Goal: Information Seeking & Learning: Learn about a topic

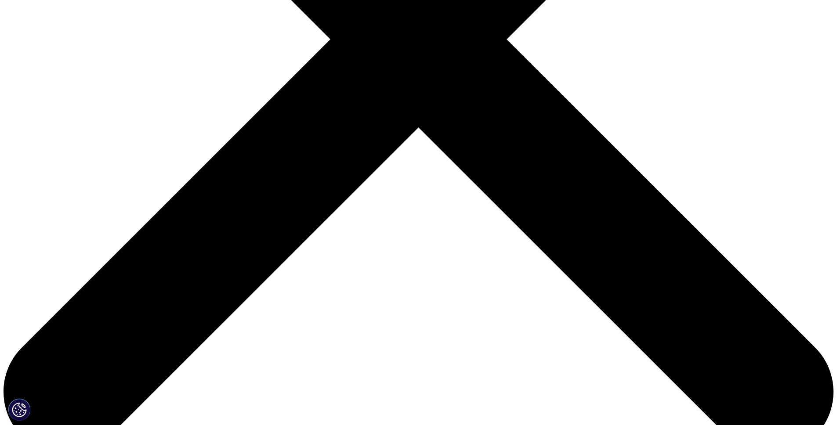
scroll to position [297, 0]
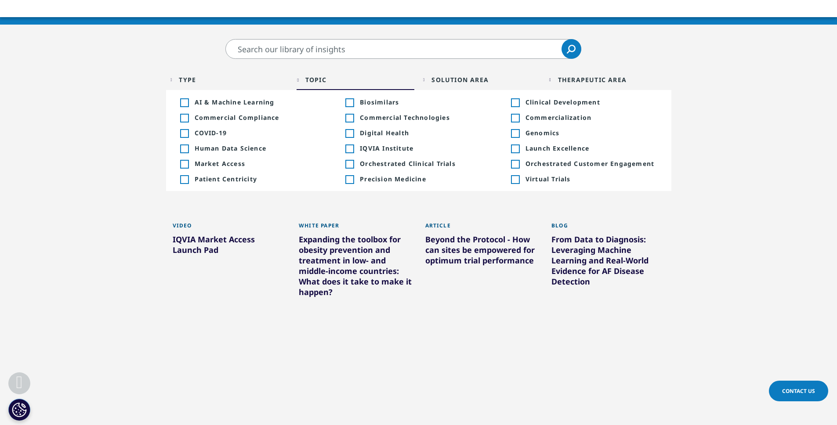
click at [303, 84] on div "Topic Loading Clear Or/And Operator" at bounding box center [356, 79] width 118 height 21
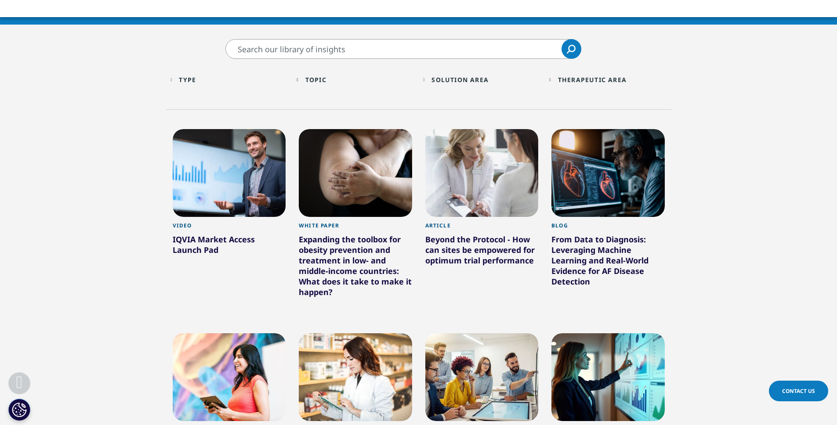
click at [460, 81] on div "Solution Area" at bounding box center [460, 80] width 57 height 8
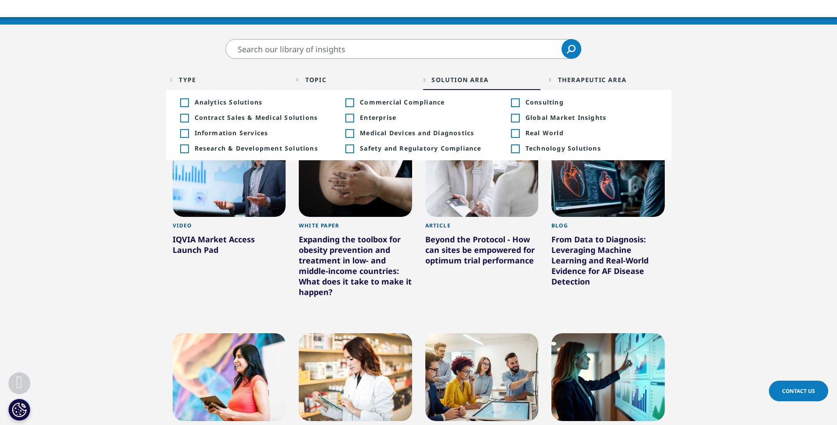
click at [517, 136] on div "Toggle" at bounding box center [515, 134] width 8 height 8
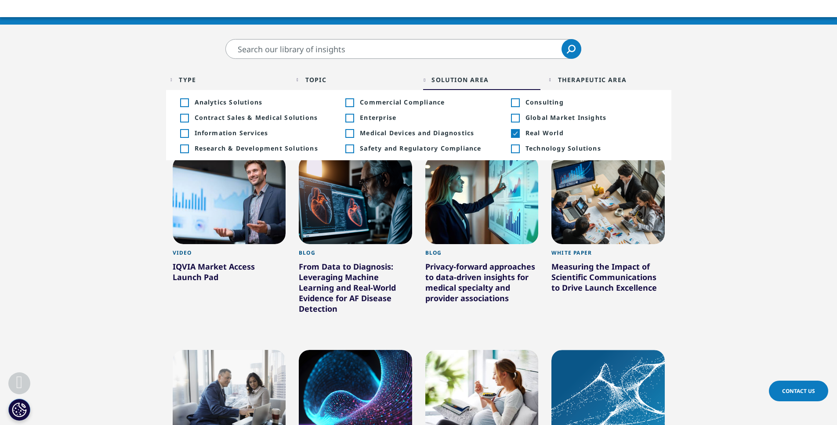
click at [748, 137] on section "Clear Search Loading Type Loading Clear Or/And Operator Toggle Article 15 Toggl…" at bounding box center [418, 409] width 837 height 740
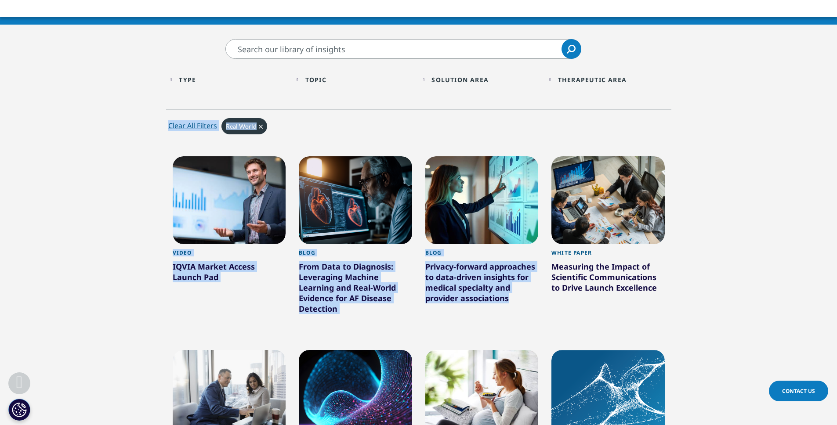
drag, startPoint x: 754, startPoint y: 76, endPoint x: 741, endPoint y: 196, distance: 120.3
click at [741, 196] on section "Clear Search Loading Type Loading Clear Or/And Operator Toggle Article 15 Toggl…" at bounding box center [418, 409] width 837 height 740
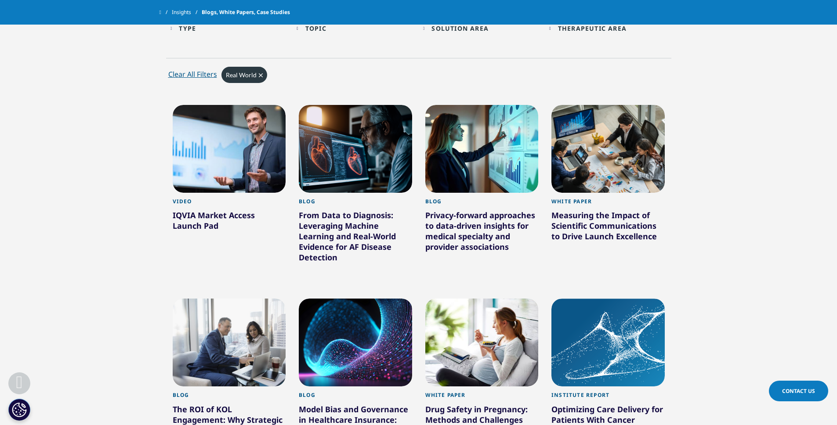
scroll to position [349, 0]
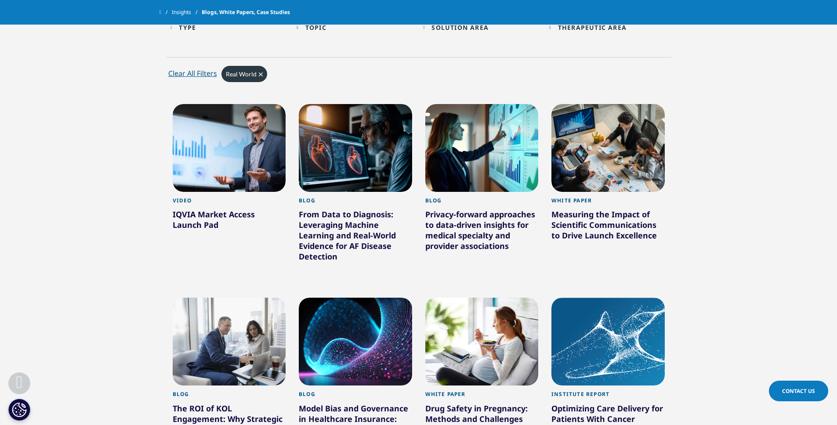
click at [228, 164] on div at bounding box center [229, 148] width 113 height 88
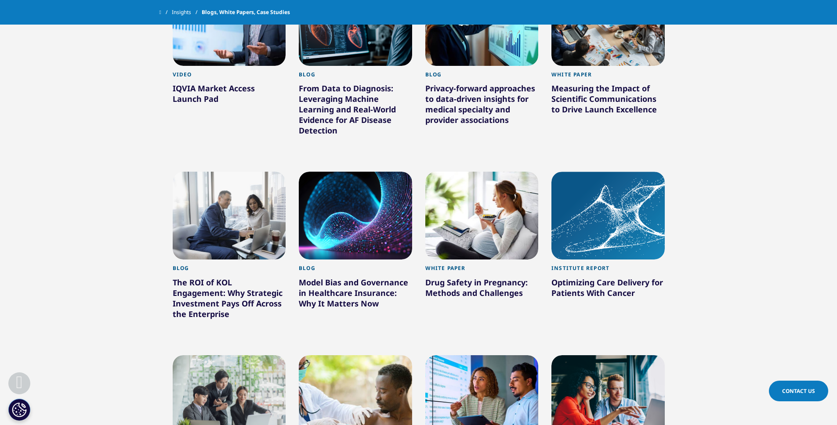
scroll to position [515, 0]
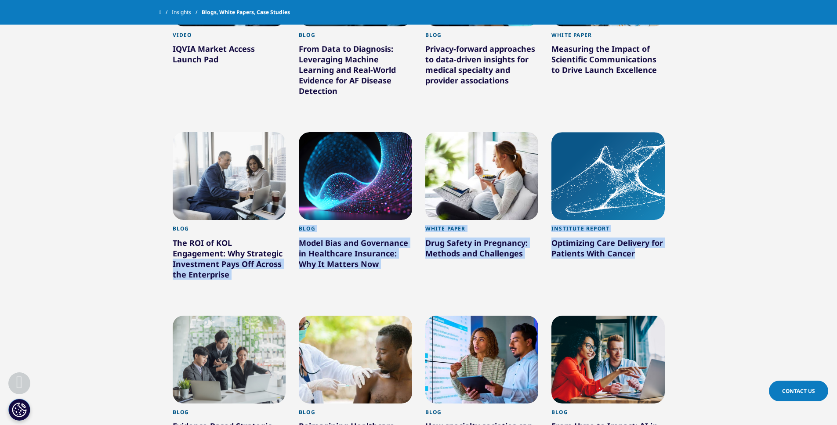
drag, startPoint x: 79, startPoint y: 280, endPoint x: 117, endPoint y: 382, distance: 108.3
click at [121, 379] on section "Clear Search Loading Type Loading Clear Or/And Operator Toggle Article 15 Toggl…" at bounding box center [418, 191] width 837 height 740
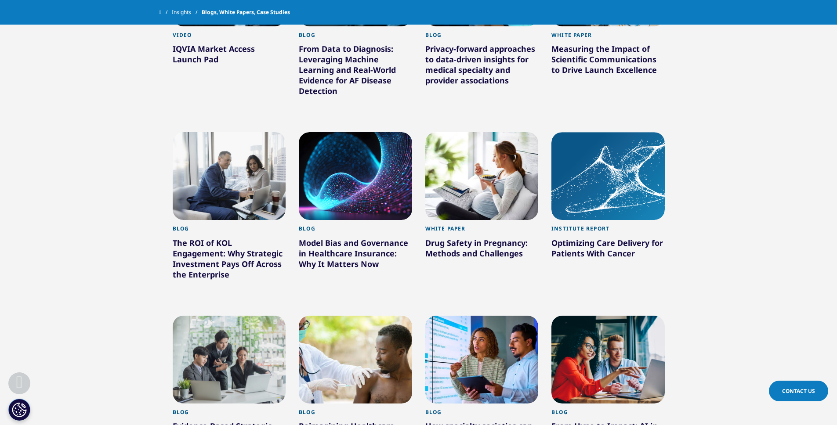
drag, startPoint x: 117, startPoint y: 382, endPoint x: 102, endPoint y: 312, distance: 71.1
click at [109, 324] on section "Clear Search Loading Type Loading Clear Or/And Operator Toggle Article 15 Toggl…" at bounding box center [418, 191] width 837 height 740
click at [110, 347] on section "Clear Search Loading Type Loading Clear Or/And Operator Toggle Article 15 Toggl…" at bounding box center [418, 191] width 837 height 740
click at [101, 342] on section "Clear Search Loading Type Loading Clear Or/And Operator Toggle Article 15 Toggl…" at bounding box center [418, 191] width 837 height 740
click at [80, 334] on section "Clear Search Loading Type Loading Clear Or/And Operator Toggle Article 15 Toggl…" at bounding box center [418, 191] width 837 height 740
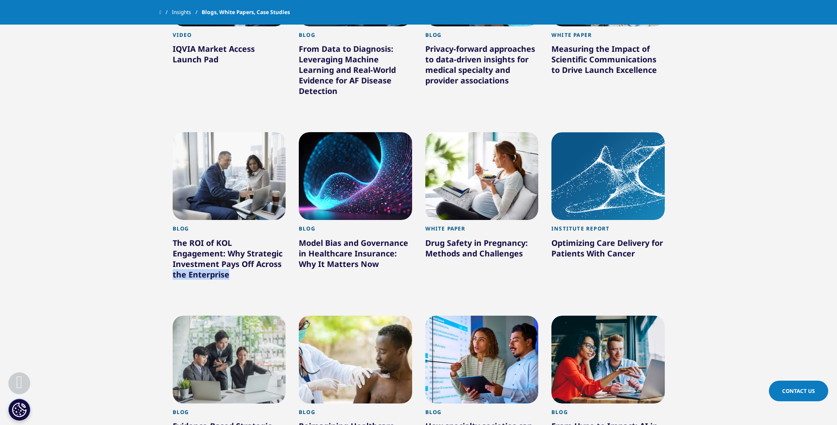
drag, startPoint x: 38, startPoint y: 361, endPoint x: 55, endPoint y: 349, distance: 21.1
click at [41, 366] on section "Clear Search Loading Type Loading Clear Or/And Operator Toggle Article 15 Toggl…" at bounding box center [418, 191] width 837 height 740
drag, startPoint x: 55, startPoint y: 349, endPoint x: 55, endPoint y: 292, distance: 56.3
click at [55, 349] on section "Clear Search Loading Type Loading Clear Or/And Operator Toggle Article 15 Toggl…" at bounding box center [418, 191] width 837 height 740
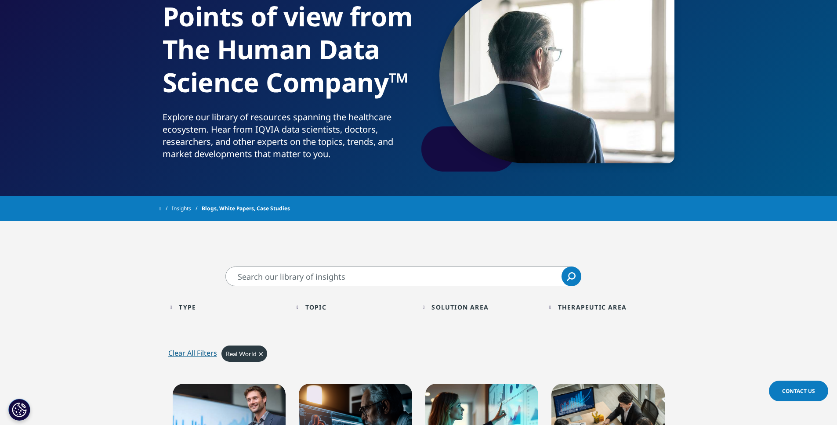
scroll to position [240, 0]
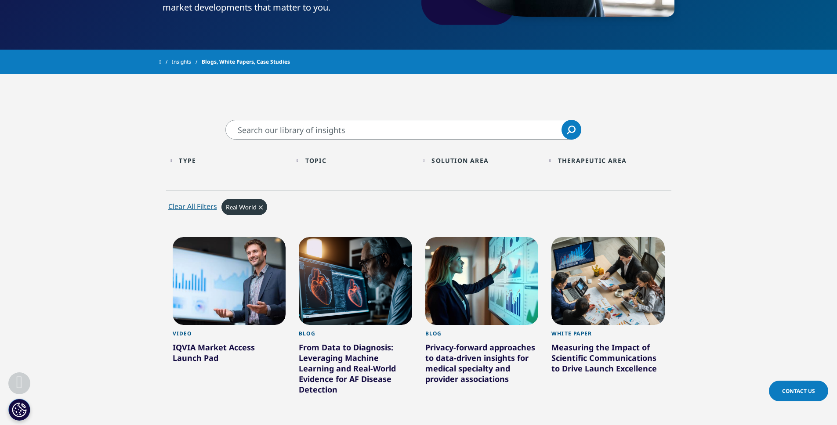
drag, startPoint x: 91, startPoint y: 341, endPoint x: 97, endPoint y: 366, distance: 25.3
drag, startPoint x: 94, startPoint y: 381, endPoint x: 105, endPoint y: 304, distance: 77.3
click at [543, 155] on div "Solution Area Loading Clear Or/And Operator Toggle Analytics Solutions +368 Tog…" at bounding box center [482, 162] width 127 height 25
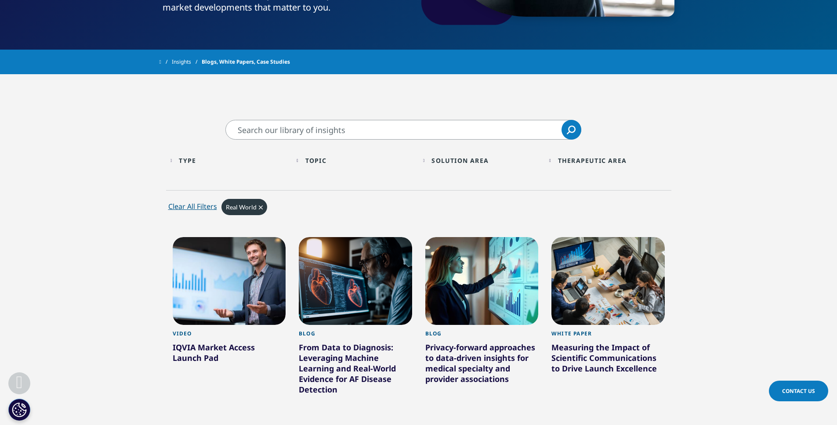
click at [567, 173] on div "Therapeutic Area Loading Clear Or/And Operator Toggle Allergy and Immunology 5 …" at bounding box center [608, 162] width 127 height 25
click at [566, 156] on div "Therapeutic Area" at bounding box center [592, 160] width 69 height 8
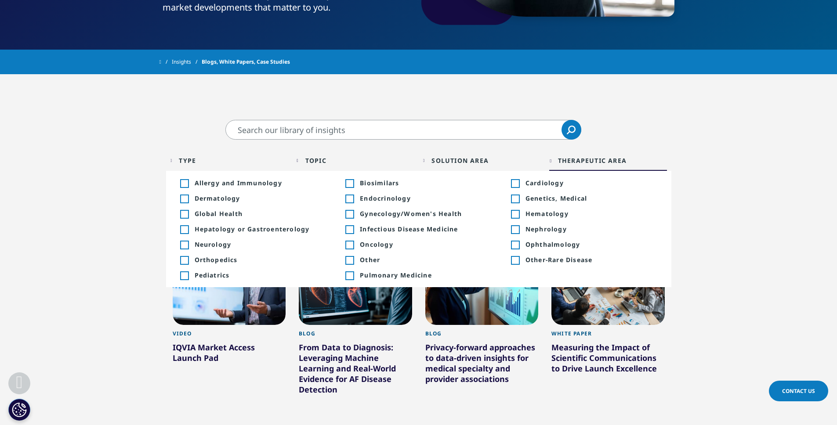
drag, startPoint x: 547, startPoint y: 164, endPoint x: 554, endPoint y: 161, distance: 7.9
click at [547, 164] on div "Therapeutic Area Loading Clear Or/And Operator Toggle Allergy and Immunology 5 …" at bounding box center [608, 162] width 127 height 25
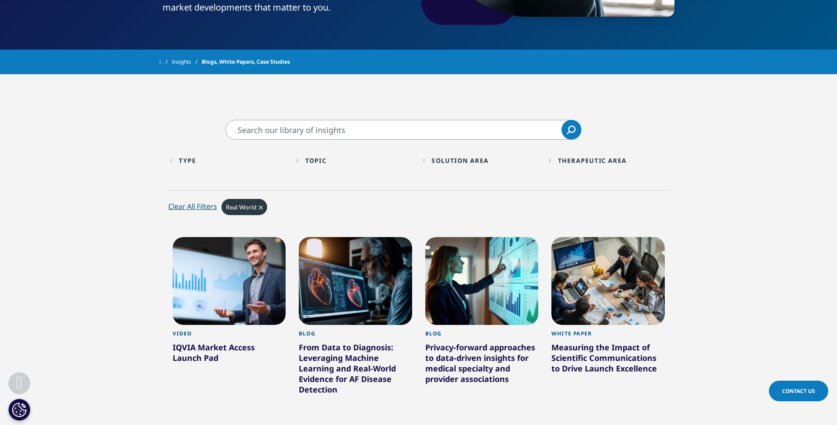
click at [196, 165] on div "Type Loading Clear Or/And Operator" at bounding box center [230, 160] width 118 height 21
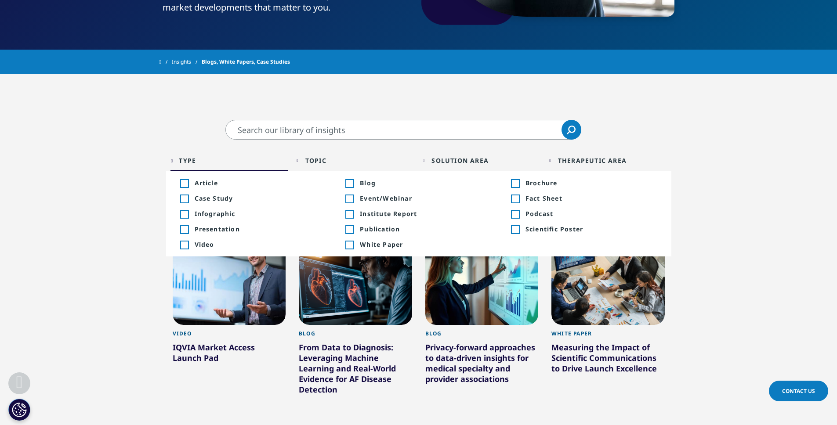
drag, startPoint x: 72, startPoint y: 341, endPoint x: 145, endPoint y: 425, distance: 111.5
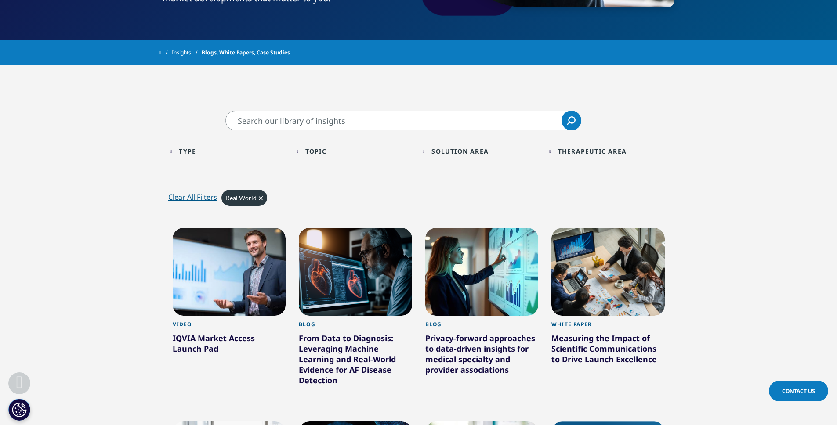
drag, startPoint x: 89, startPoint y: 233, endPoint x: 88, endPoint y: 291, distance: 57.1
drag, startPoint x: 94, startPoint y: 148, endPoint x: 94, endPoint y: 308, distance: 160.0
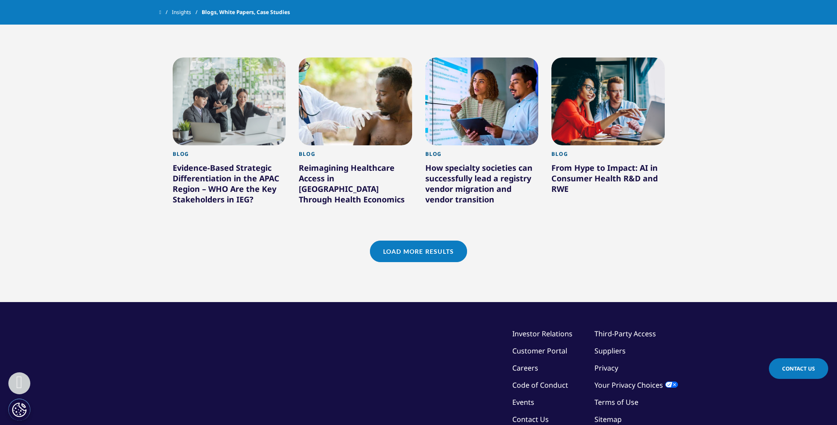
scroll to position [876, 0]
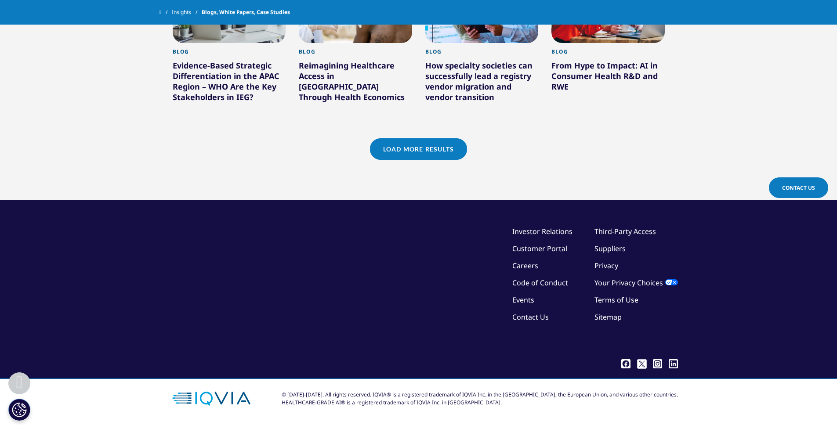
click at [421, 140] on link "Load More Results" at bounding box center [418, 149] width 97 height 22
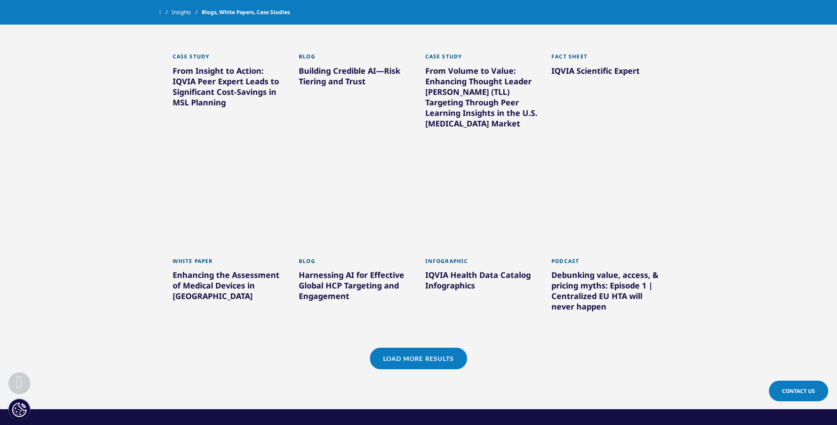
scroll to position [1447, 0]
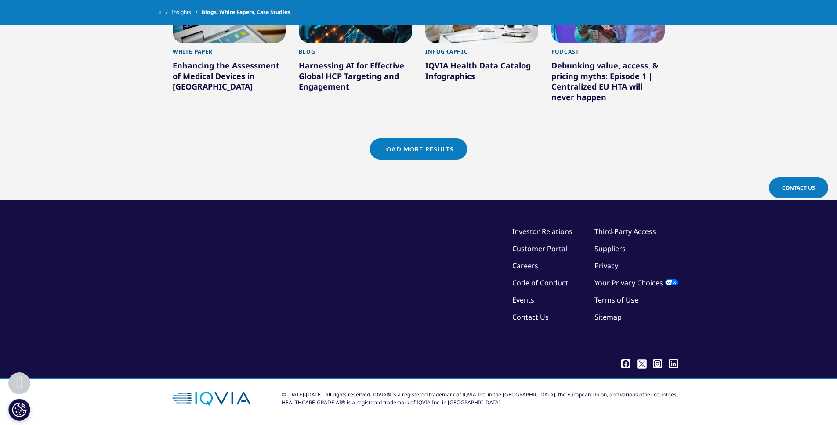
click at [298, 262] on div "©2025 IQVIA Inc, All Rights Reserved. Investor Relations Customer Portal Career…" at bounding box center [419, 290] width 519 height 129
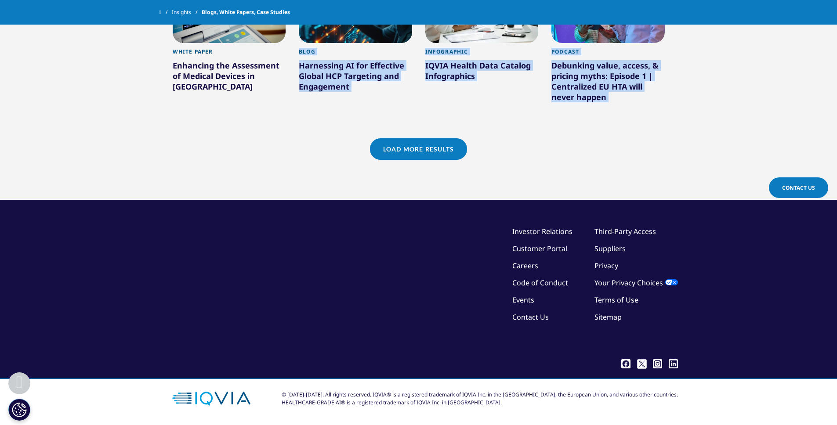
drag, startPoint x: 98, startPoint y: 53, endPoint x: 109, endPoint y: 99, distance: 47.4
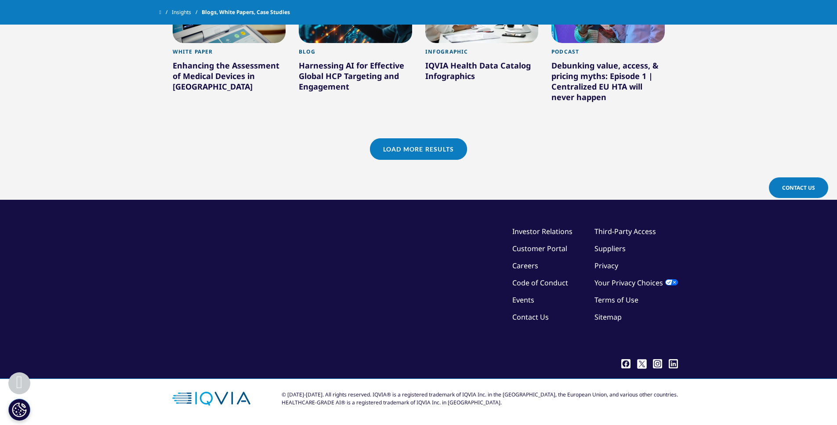
drag, startPoint x: 109, startPoint y: 99, endPoint x: 119, endPoint y: 106, distance: 11.9
drag, startPoint x: 105, startPoint y: 71, endPoint x: 107, endPoint y: 91, distance: 19.9
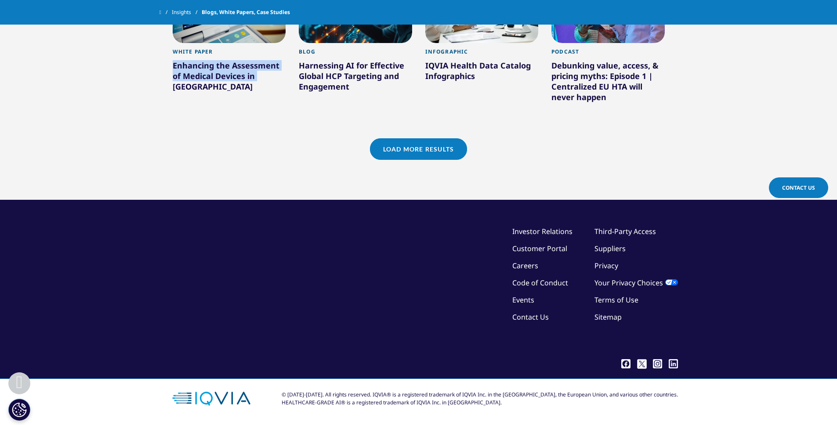
drag, startPoint x: 107, startPoint y: 91, endPoint x: 79, endPoint y: 84, distance: 29.3
drag, startPoint x: 73, startPoint y: 52, endPoint x: 73, endPoint y: 61, distance: 8.8
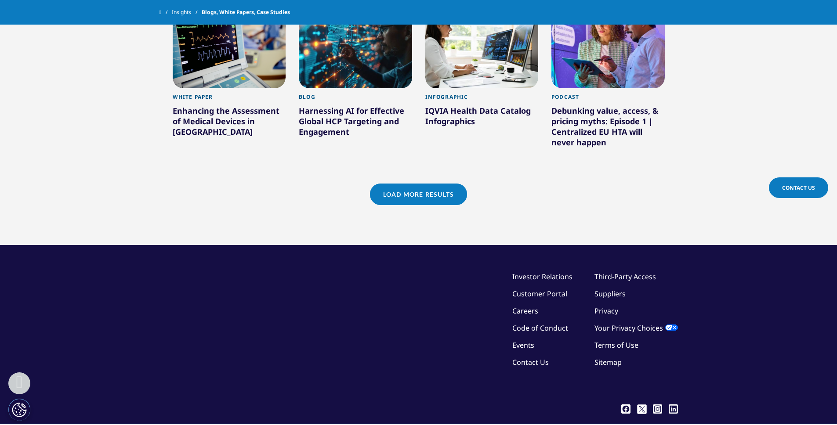
scroll to position [1372, 0]
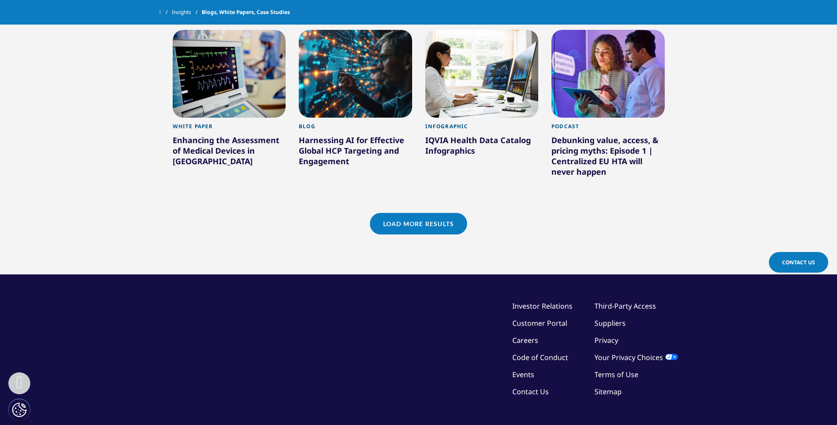
click at [574, 85] on div at bounding box center [608, 74] width 113 height 88
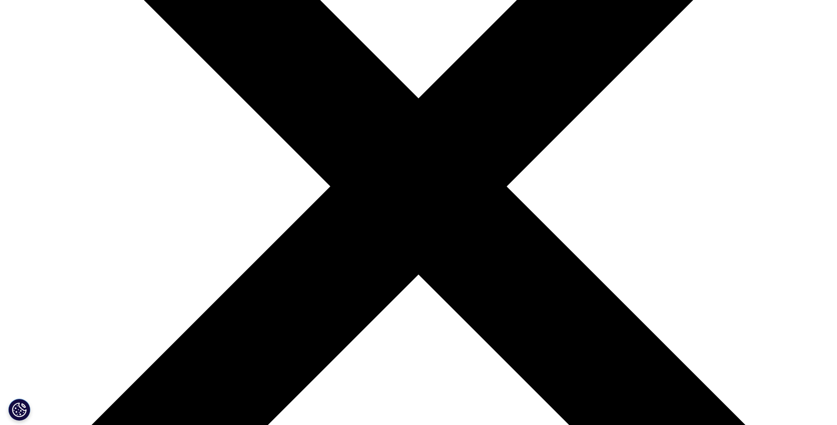
scroll to position [245, 0]
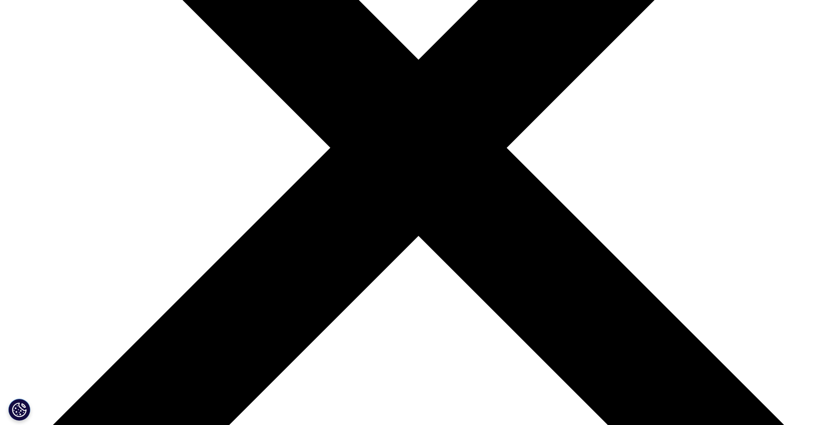
scroll to position [280, 0]
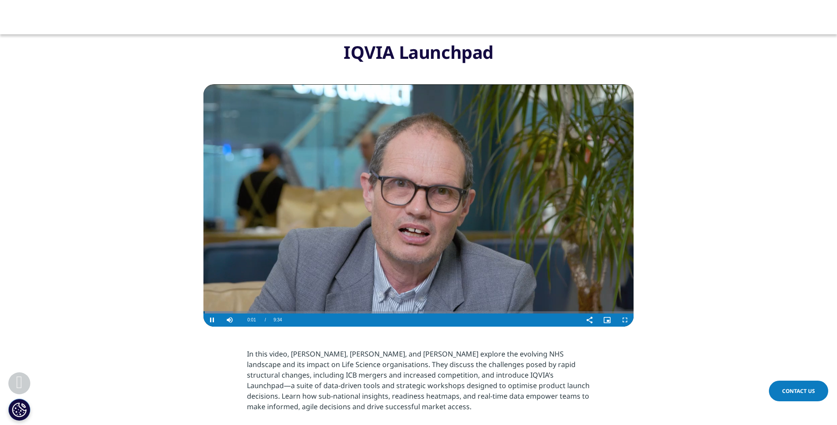
click at [282, 193] on video "Video Player" at bounding box center [418, 205] width 430 height 243
drag, startPoint x: 275, startPoint y: 163, endPoint x: 265, endPoint y: 178, distance: 18.4
click at [265, 178] on video "Video Player" at bounding box center [418, 205] width 430 height 243
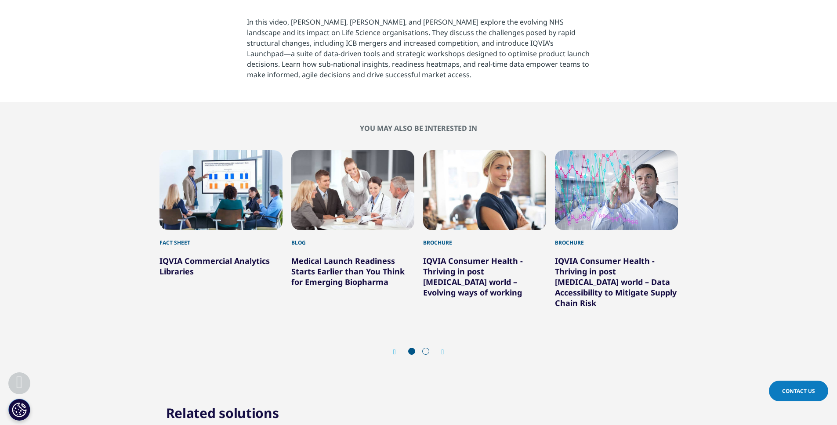
scroll to position [662, 0]
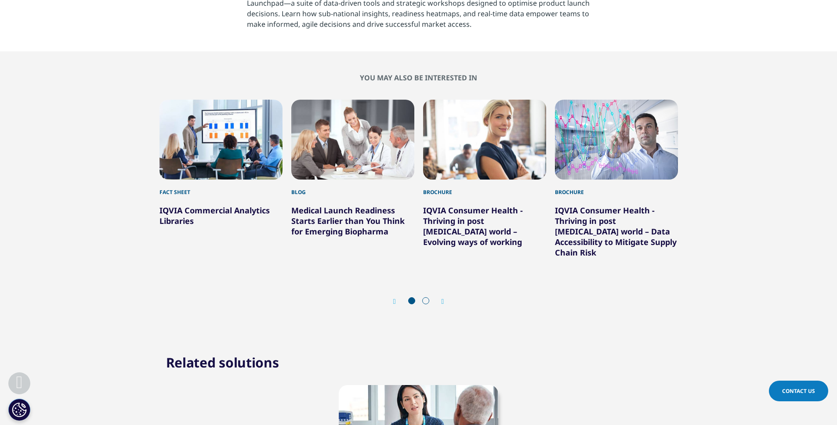
drag, startPoint x: 87, startPoint y: 314, endPoint x: 97, endPoint y: 376, distance: 62.8
click at [98, 358] on div "Clear Search Loading IQVIA.COM United Kingdom Choose a Region Contact Us" at bounding box center [418, 48] width 837 height 1421
drag, startPoint x: 97, startPoint y: 376, endPoint x: 74, endPoint y: 316, distance: 63.6
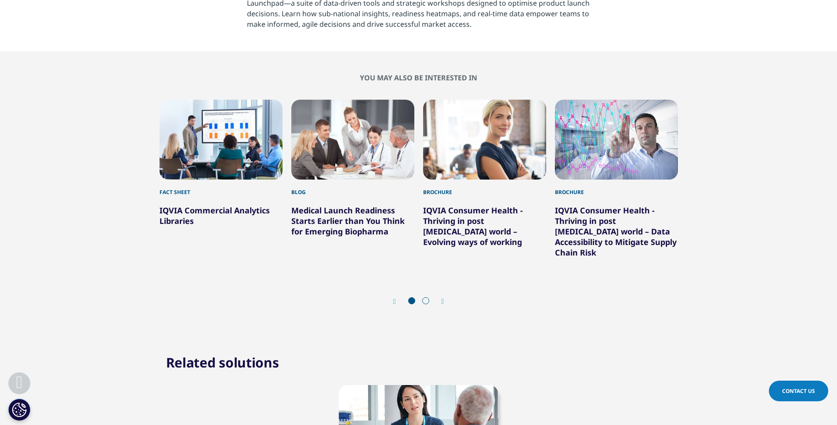
drag, startPoint x: 78, startPoint y: 353, endPoint x: 86, endPoint y: 328, distance: 26.7
drag, startPoint x: 51, startPoint y: 318, endPoint x: 66, endPoint y: 299, distance: 24.1
click at [51, 332] on div "Clear Search Loading IQVIA.COM United Kingdom Choose a Region Contact Us" at bounding box center [418, 48] width 837 height 1421
drag, startPoint x: 97, startPoint y: 160, endPoint x: 113, endPoint y: 257, distance: 98.4
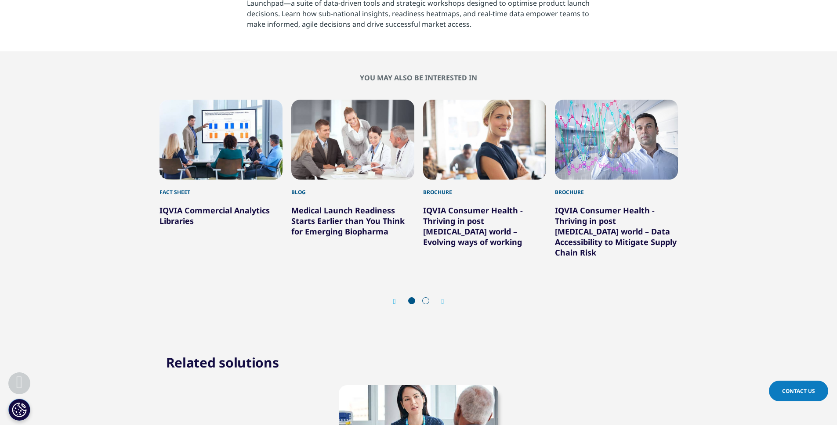
click at [112, 254] on div "You may also be interested in Fact Sheet IQVIA Commercial Analytics Libraries B…" at bounding box center [418, 194] width 811 height 242
click at [123, 236] on div "You may also be interested in Fact Sheet IQVIA Commercial Analytics Libraries B…" at bounding box center [418, 194] width 811 height 242
drag, startPoint x: 104, startPoint y: 344, endPoint x: 133, endPoint y: 349, distance: 29.5
click at [110, 350] on div "Clear Search Loading IQVIA.COM United Kingdom Choose a Region Contact Us" at bounding box center [418, 48] width 837 height 1421
drag, startPoint x: 133, startPoint y: 349, endPoint x: 57, endPoint y: 309, distance: 85.9
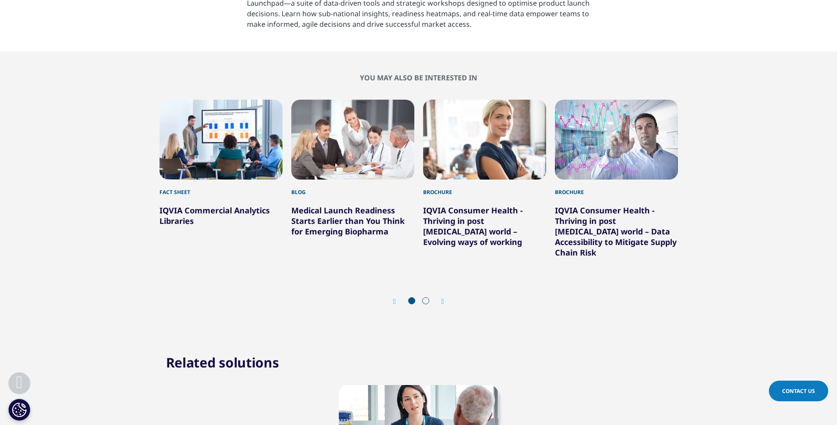
drag, startPoint x: 57, startPoint y: 309, endPoint x: 100, endPoint y: 279, distance: 52.4
click at [70, 323] on section "You may also be interested in Fact Sheet IQVIA Commercial Analytics Libraries B…" at bounding box center [418, 194] width 837 height 286
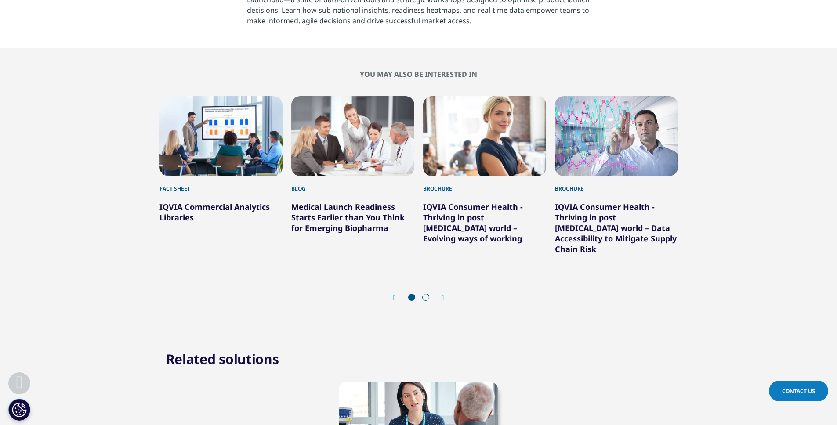
scroll to position [663, 0]
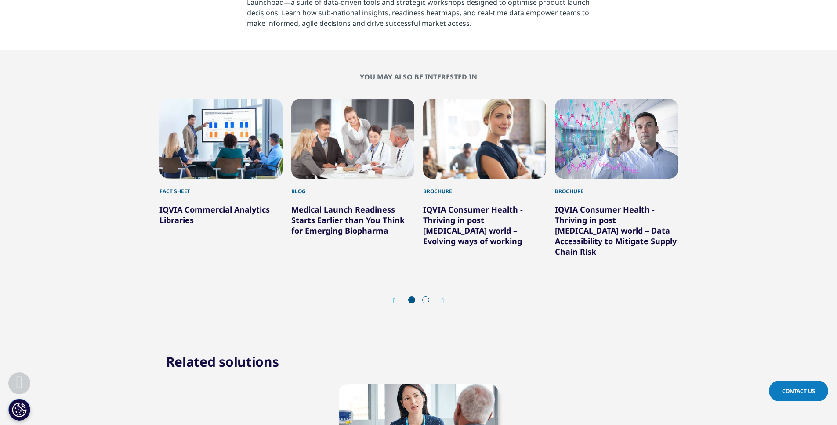
click at [77, 371] on div "Clear Search Loading IQVIA.COM United Kingdom Choose a Region Contact Us" at bounding box center [418, 47] width 837 height 1421
drag, startPoint x: 91, startPoint y: 414, endPoint x: 102, endPoint y: 334, distance: 80.8
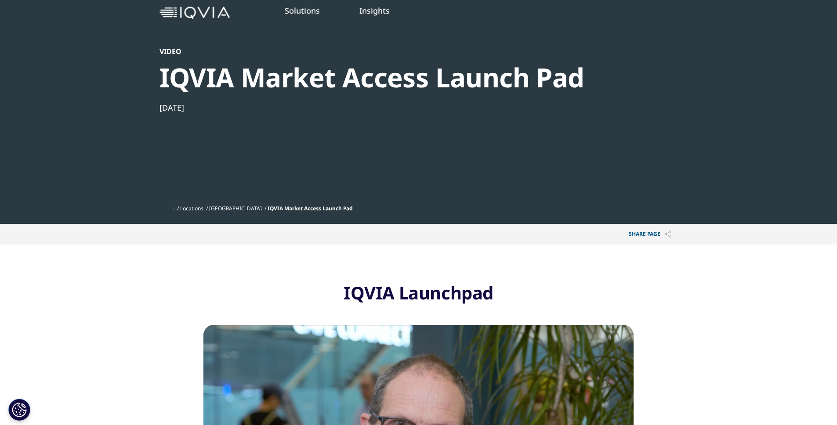
scroll to position [0, 0]
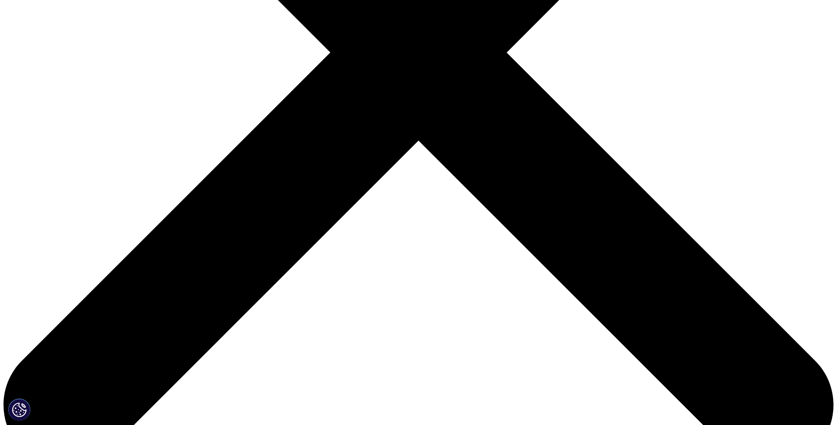
scroll to position [378, 0]
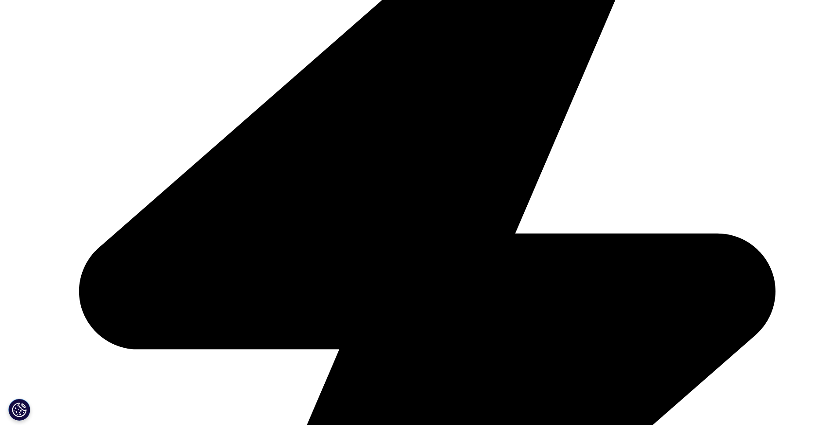
drag, startPoint x: 765, startPoint y: 27, endPoint x: 739, endPoint y: 130, distance: 106.1
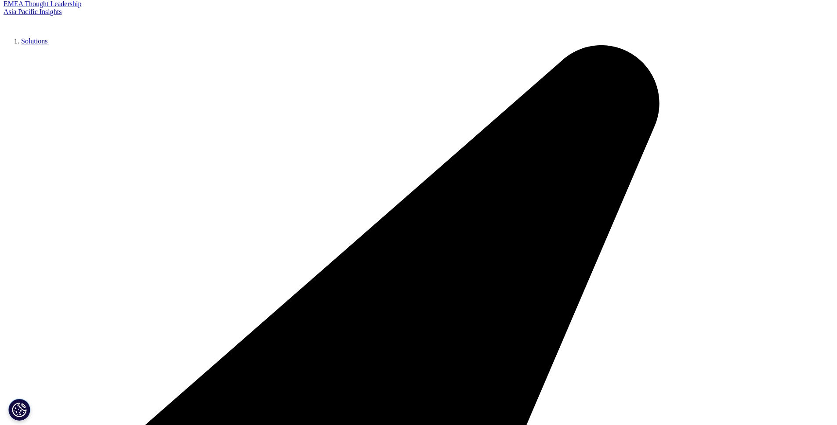
scroll to position [169, 0]
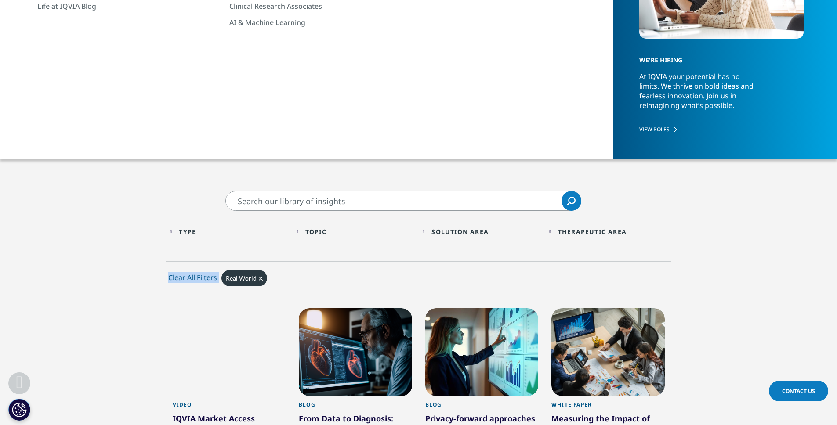
drag, startPoint x: 93, startPoint y: 269, endPoint x: 92, endPoint y: 363, distance: 93.6
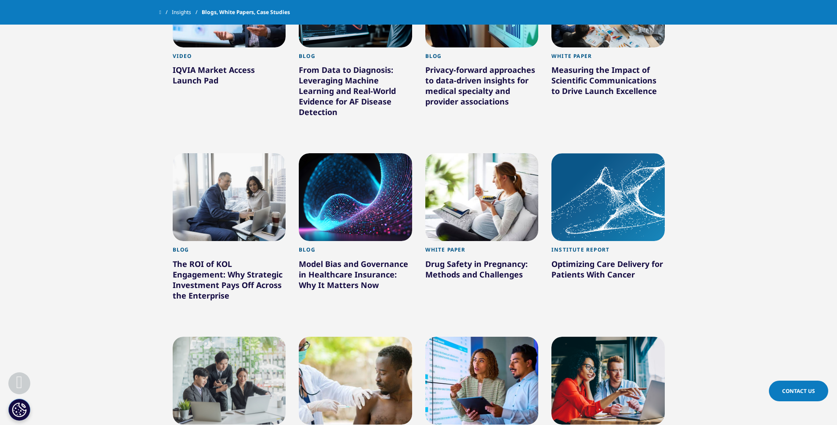
scroll to position [491, 0]
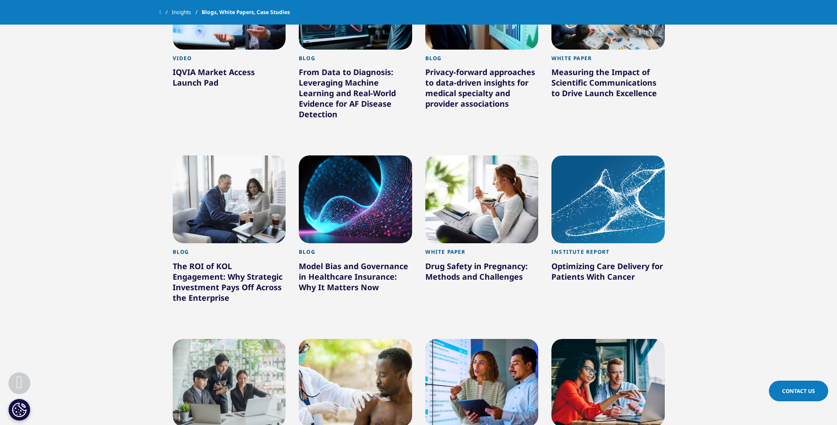
click at [240, 215] on div at bounding box center [229, 200] width 113 height 88
click at [201, 207] on div at bounding box center [229, 200] width 113 height 88
click at [207, 279] on div "The ROI of KOL Engagement: Why Strategic Investment Pays Off Across the Enterpr…" at bounding box center [229, 284] width 113 height 46
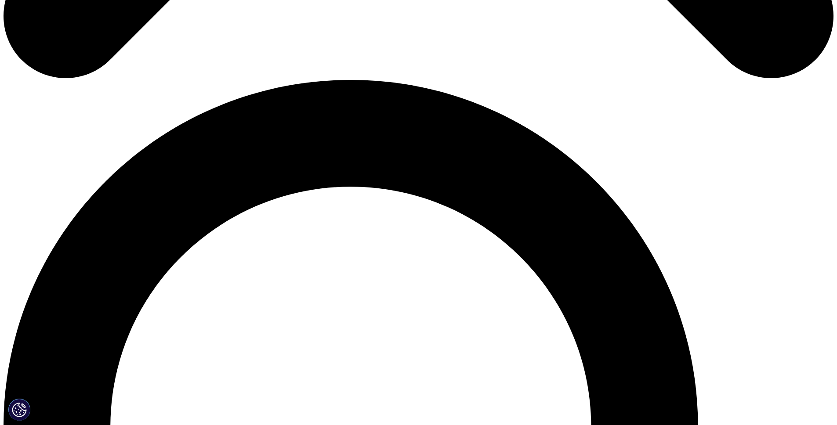
scroll to position [750, 0]
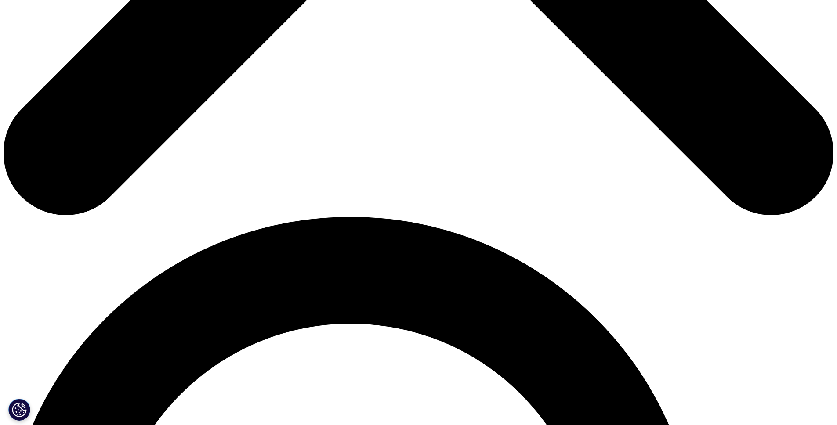
scroll to position [614, 0]
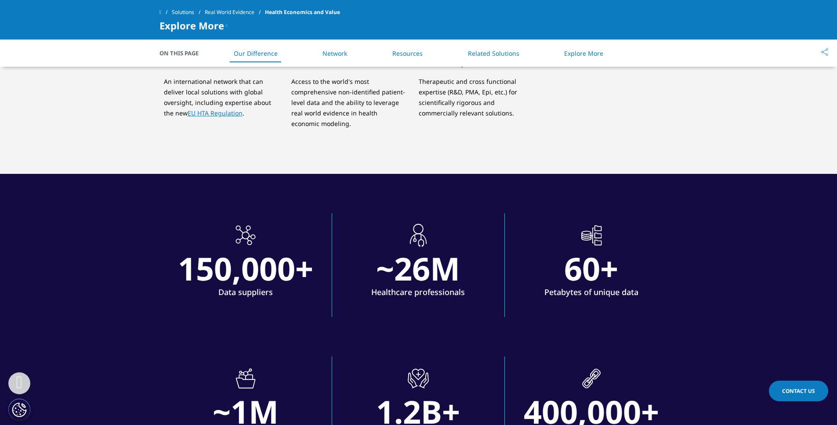
scroll to position [753, 0]
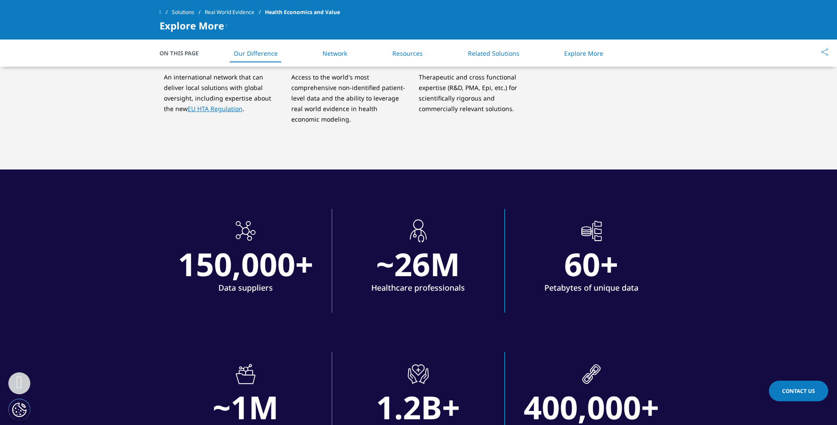
drag, startPoint x: 222, startPoint y: 125, endPoint x: 263, endPoint y: 146, distance: 46.4
click at [263, 146] on div ".cls-1{fill:#231f20;} Global network An international network that can deliver …" at bounding box center [355, 86] width 382 height 123
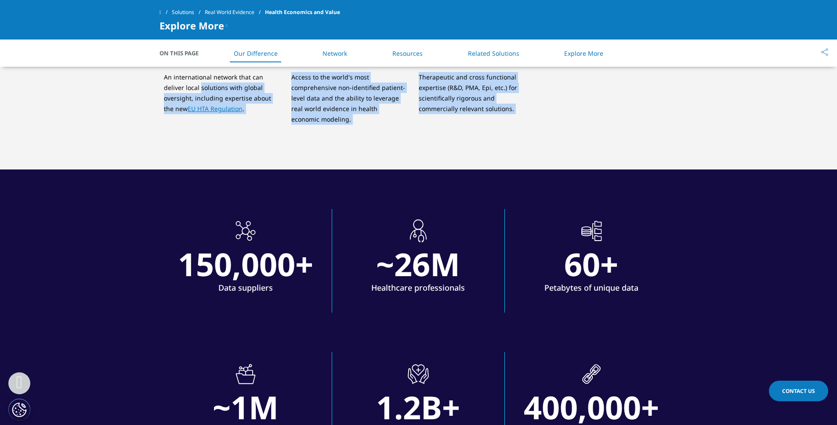
drag, startPoint x: 200, startPoint y: 84, endPoint x: 205, endPoint y: 205, distance: 121.4
click at [205, 205] on div "Clear Search Loading Choose a Region Contact Us" at bounding box center [418, 296] width 837 height 2099
click at [205, 205] on section ".cls-1{fill:#231f20;} 150,000+ Data suppliers .cls-1{fill:#231f20;} ~26M Health…" at bounding box center [418, 261] width 837 height 183
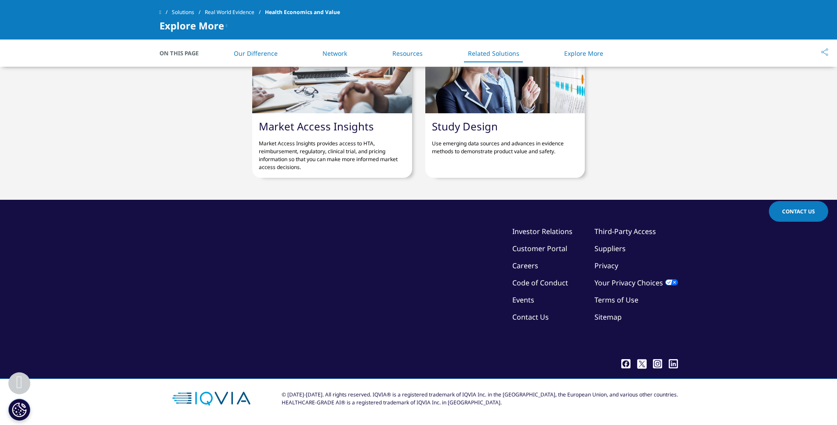
scroll to position [1536, 0]
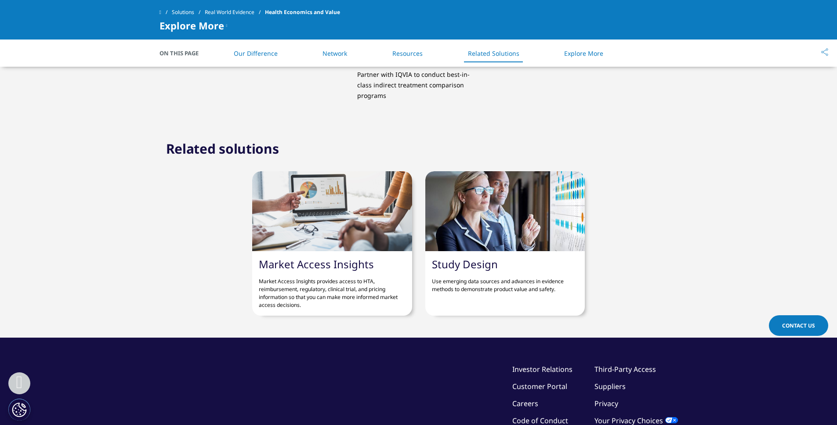
click at [293, 217] on div at bounding box center [332, 211] width 160 height 80
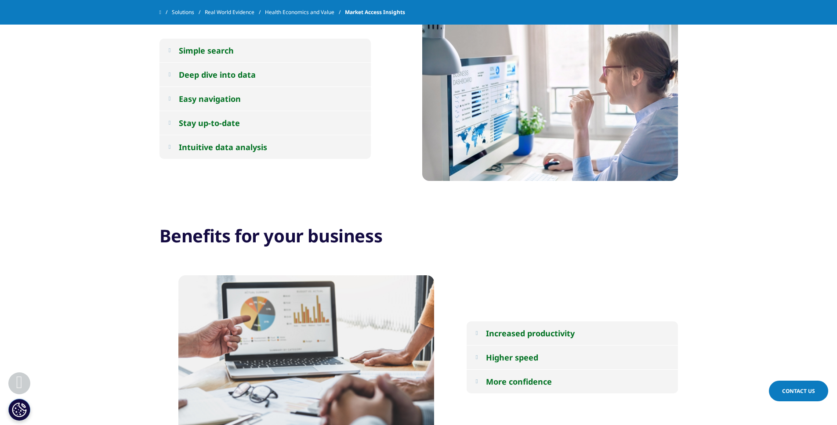
click at [226, 75] on div "Deep dive into data" at bounding box center [217, 74] width 77 height 11
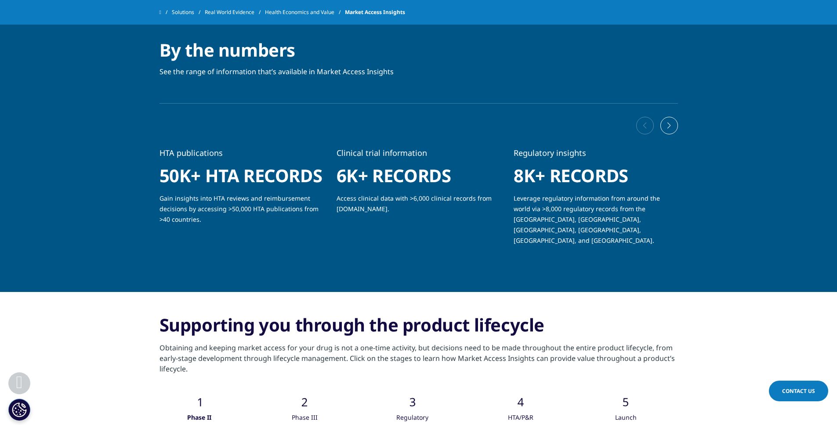
scroll to position [1165, 0]
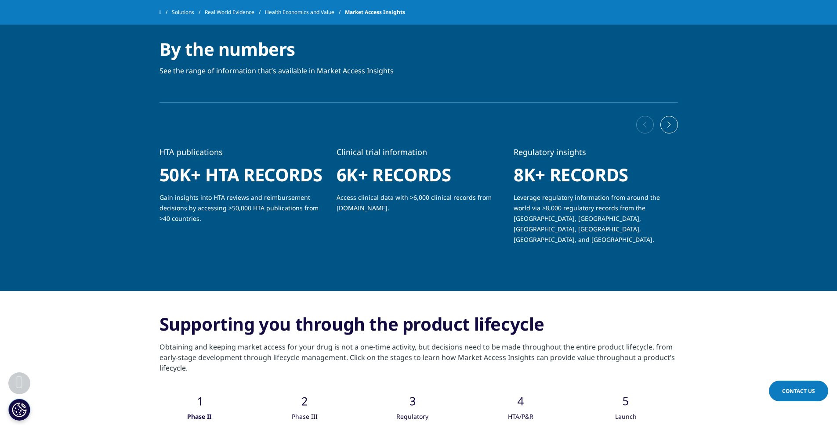
click at [200, 243] on section "By the numbers See the range of information that’s available in Market Access I…" at bounding box center [418, 145] width 837 height 293
drag, startPoint x: 113, startPoint y: 266, endPoint x: 120, endPoint y: 221, distance: 45.7
click at [120, 221] on section "By the numbers See the range of information that’s available in Market Access I…" at bounding box center [418, 145] width 837 height 293
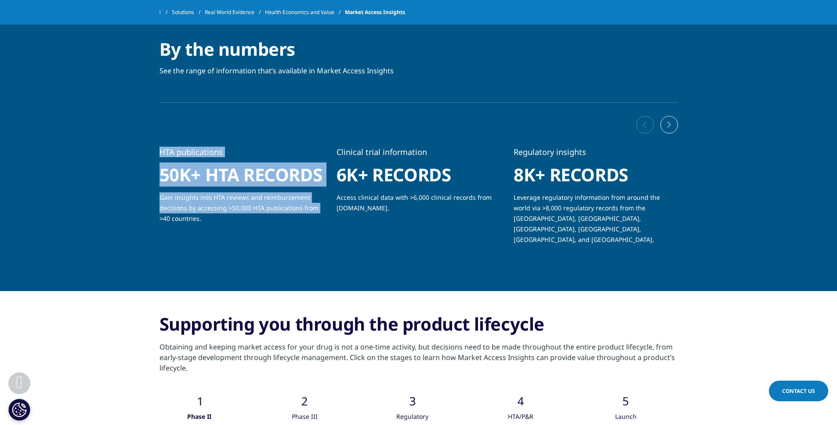
drag, startPoint x: 119, startPoint y: 215, endPoint x: 139, endPoint y: 134, distance: 84.3
click at [139, 134] on section "By the numbers See the range of information that’s available in Market Access I…" at bounding box center [418, 145] width 837 height 293
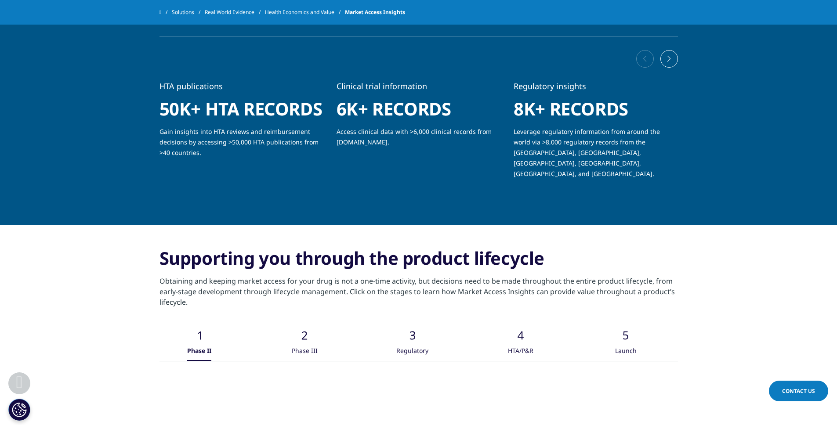
scroll to position [1256, 0]
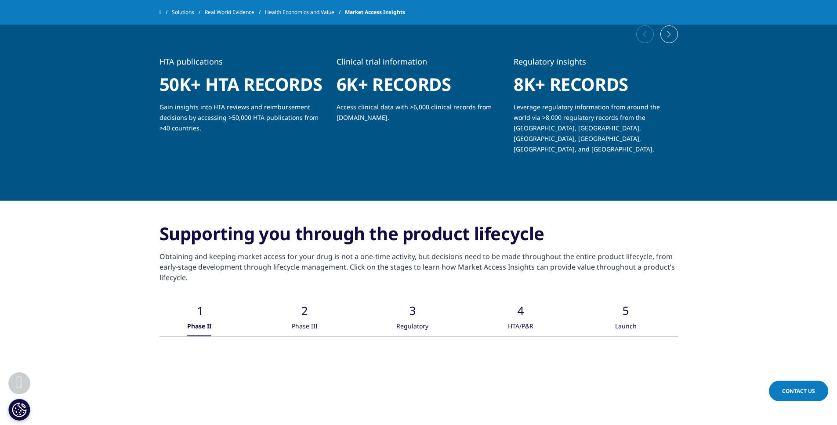
click at [121, 138] on section "By the numbers See the range of information that’s available in Market Access I…" at bounding box center [418, 54] width 837 height 293
drag, startPoint x: 84, startPoint y: 105, endPoint x: 91, endPoint y: 118, distance: 15.2
click at [91, 118] on section "By the numbers See the range of information that’s available in Market Access I…" at bounding box center [418, 54] width 837 height 293
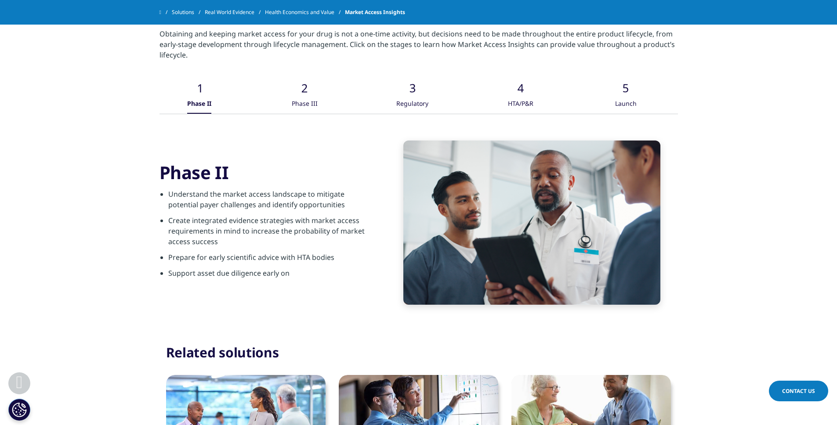
scroll to position [1481, 0]
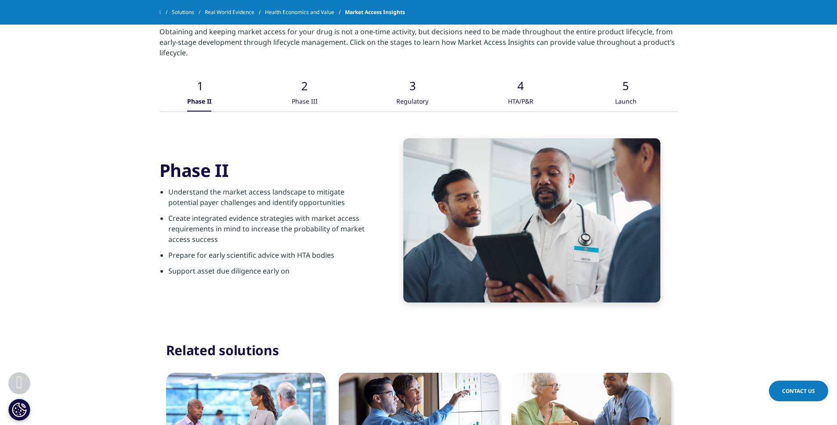
click at [202, 93] on div "Phase II" at bounding box center [199, 102] width 24 height 19
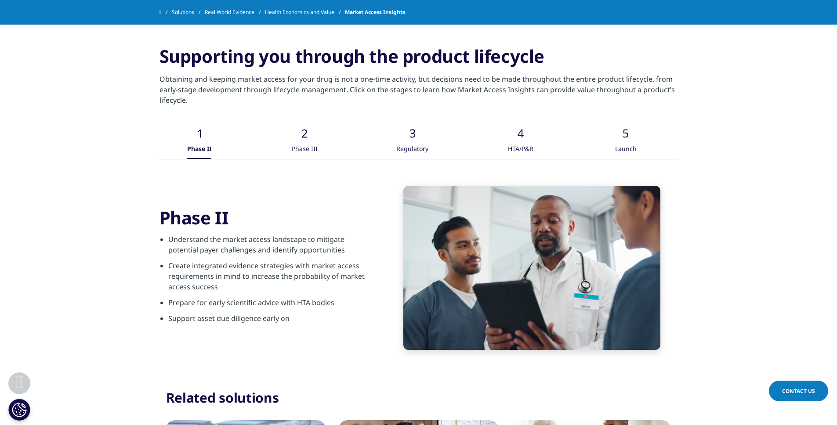
scroll to position [1433, 0]
click at [309, 144] on div "Phase III" at bounding box center [305, 150] width 26 height 19
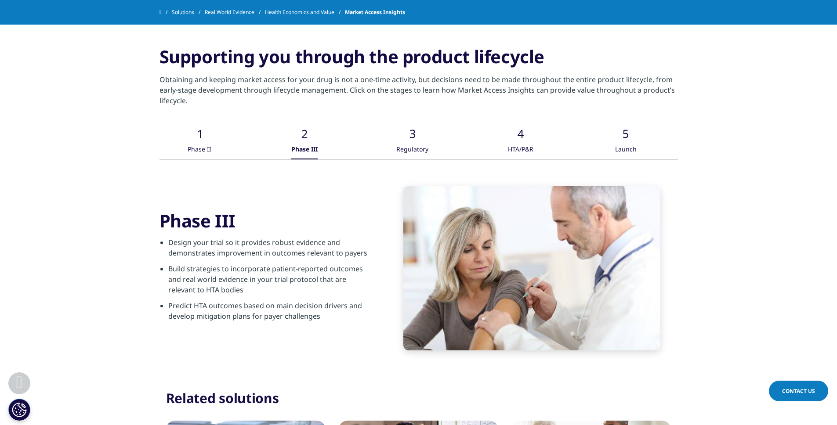
click at [409, 141] on div "Regulatory" at bounding box center [412, 150] width 32 height 19
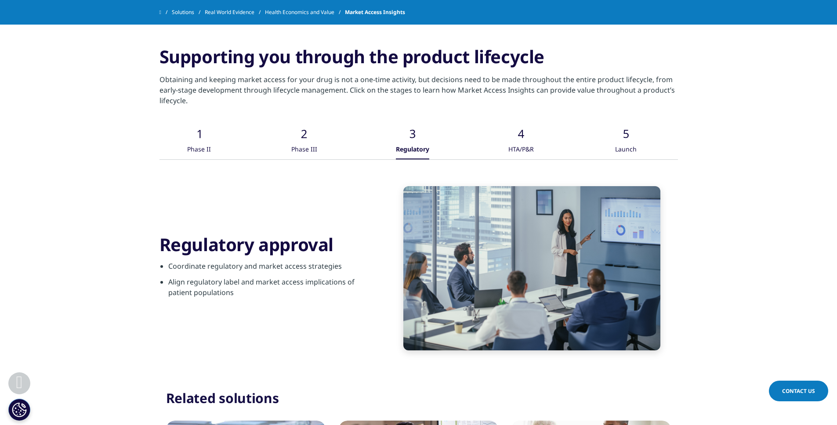
click at [315, 287] on li "Align regulatory label and market access implications of patient populations" at bounding box center [270, 290] width 204 height 26
click at [334, 346] on div ".cls-1{fill:#caced0;} Phase II .cls-1{fill:#caced0;} Phase III .cls-1{fill:#cac…" at bounding box center [419, 243] width 519 height 260
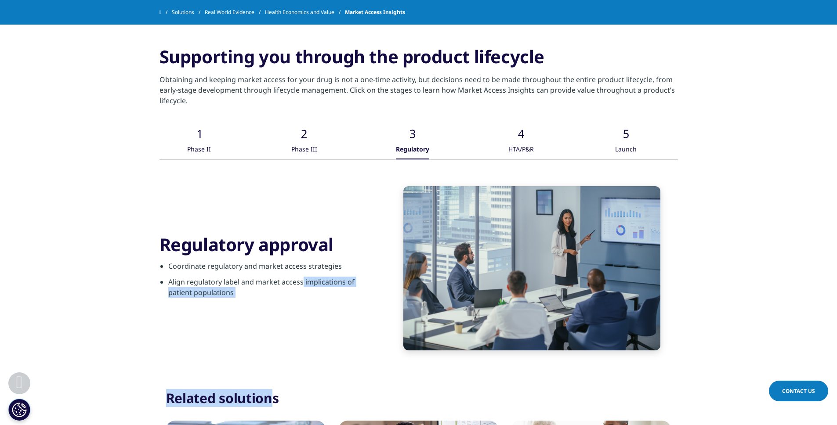
drag, startPoint x: 266, startPoint y: 389, endPoint x: 302, endPoint y: 271, distance: 123.2
click at [302, 277] on li "Align regulatory label and market access implications of patient populations" at bounding box center [270, 290] width 204 height 26
drag, startPoint x: 281, startPoint y: 190, endPoint x: 293, endPoint y: 292, distance: 102.7
click at [293, 292] on div "Regulatory approval Coordinate regulatory and market access strategies Align re…" at bounding box center [419, 268] width 519 height 164
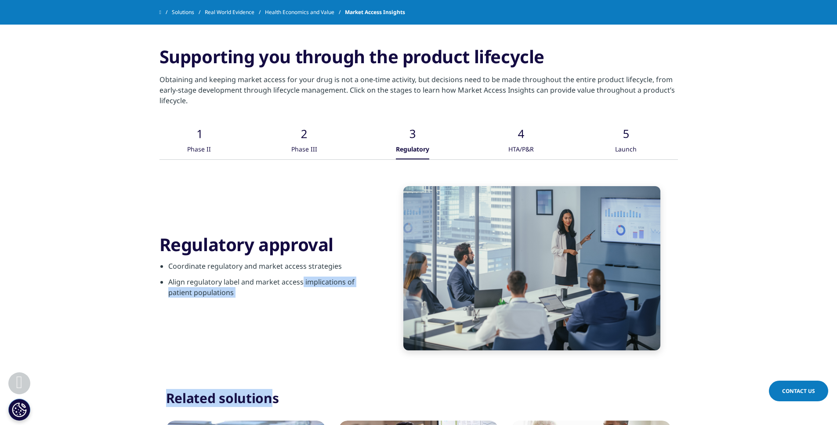
click at [293, 292] on li "Align regulatory label and market access implications of patient populations" at bounding box center [270, 290] width 204 height 26
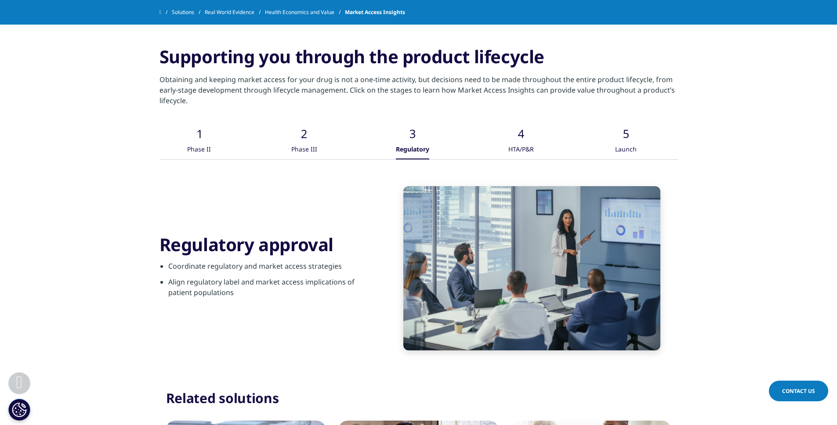
drag, startPoint x: 416, startPoint y: 191, endPoint x: 525, endPoint y: 136, distance: 121.9
click at [523, 141] on div "HTA/P&R" at bounding box center [521, 150] width 25 height 19
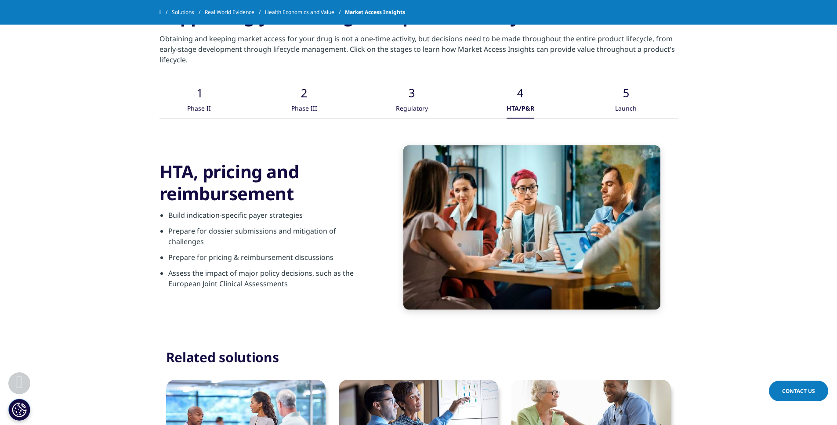
scroll to position [1475, 0]
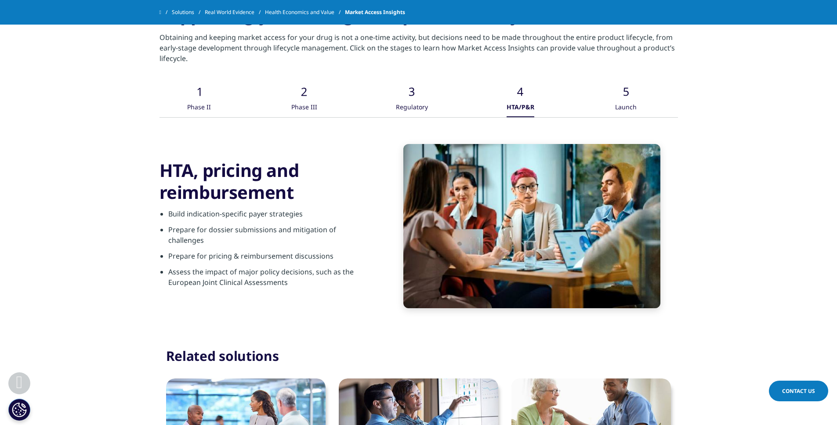
click at [625, 98] on div "Launch" at bounding box center [626, 107] width 22 height 19
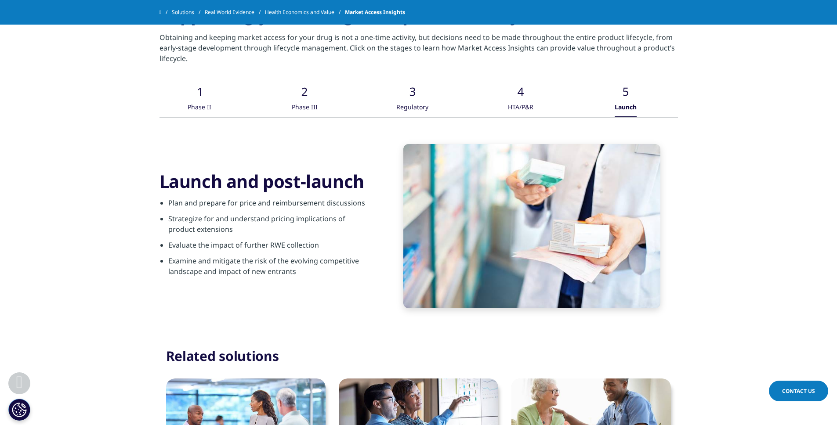
click at [385, 221] on div "Launch and post-launch Plan and prepare for price and reimbursement discussions…" at bounding box center [419, 226] width 519 height 164
click at [362, 258] on li "Examine and mitigate the risk of the evolving competitive landscape and impact …" at bounding box center [270, 269] width 204 height 26
click at [338, 293] on div "Launch and post-launch Plan and prepare for price and reimbursement discussions…" at bounding box center [419, 226] width 519 height 164
drag, startPoint x: 326, startPoint y: 311, endPoint x: 341, endPoint y: 261, distance: 52.6
click at [341, 261] on div ".cls-1{fill:#caced0;} Phase II .cls-1{fill:#caced0;} Phase III .cls-1{fill:#cac…" at bounding box center [419, 200] width 519 height 260
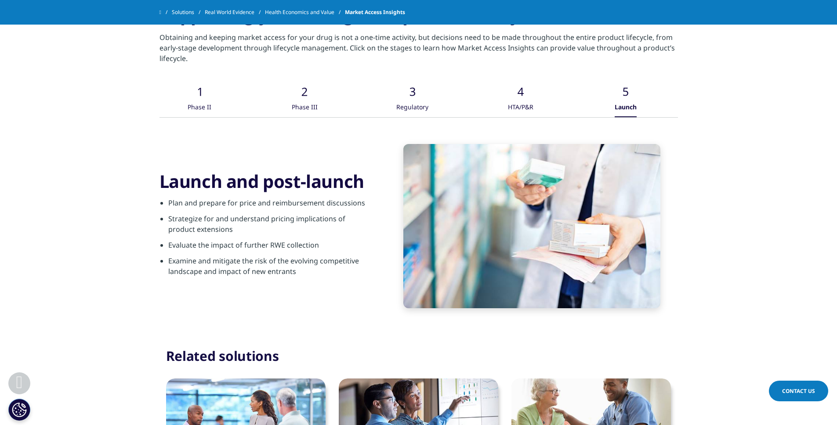
click at [341, 261] on li "Examine and mitigate the risk of the evolving competitive landscape and impact …" at bounding box center [270, 269] width 204 height 26
drag, startPoint x: 349, startPoint y: 246, endPoint x: 332, endPoint y: 274, distance: 33.2
click at [332, 274] on div "Launch and post-launch Plan and prepare for price and reimbursement discussions…" at bounding box center [419, 226] width 519 height 164
click at [320, 278] on div "Launch and post-launch Plan and prepare for price and reimbursement discussions…" at bounding box center [419, 226] width 519 height 164
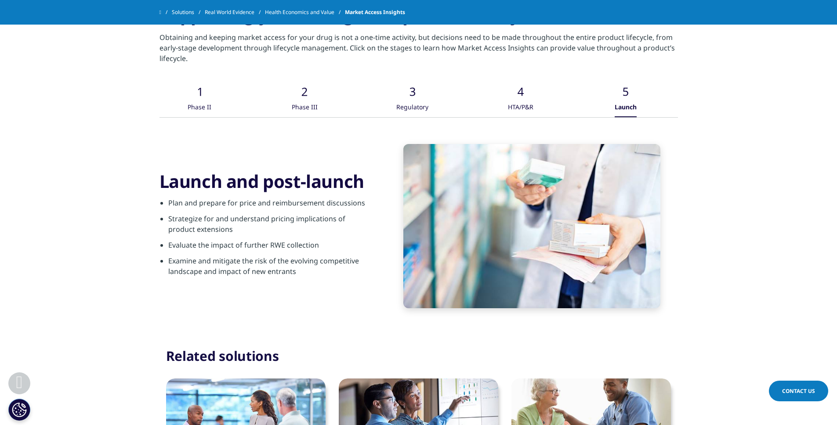
drag, startPoint x: 232, startPoint y: 294, endPoint x: 306, endPoint y: 219, distance: 105.0
click at [306, 219] on div "Launch and post-launch Plan and prepare for price and reimbursement discussions…" at bounding box center [419, 226] width 519 height 164
click at [306, 219] on li "Strategize for and understand pricing implications of product extensions" at bounding box center [270, 227] width 204 height 26
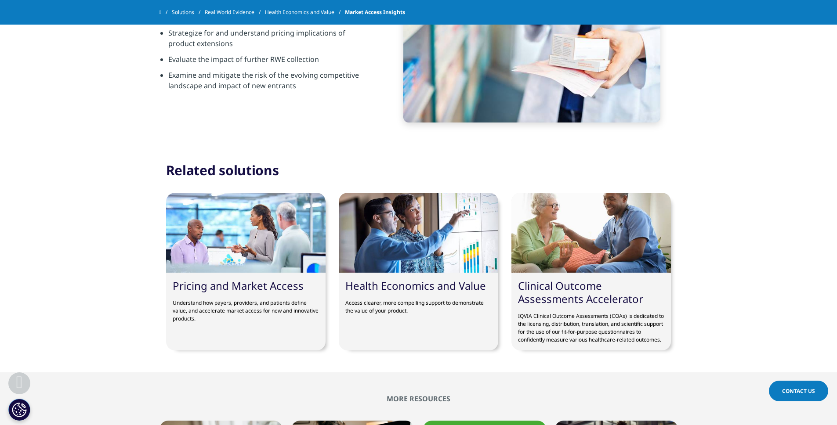
scroll to position [1652, 0]
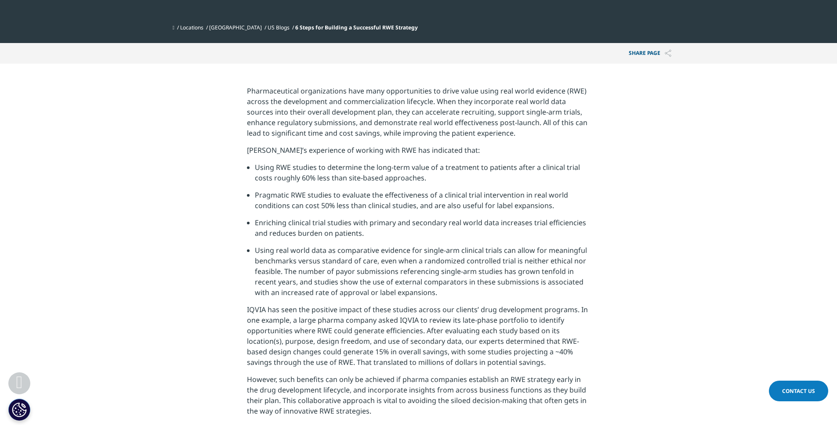
scroll to position [269, 0]
